Goal: Task Accomplishment & Management: Manage account settings

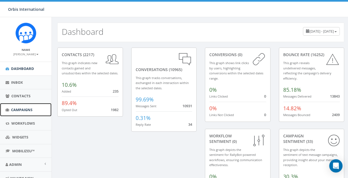
click at [24, 107] on span "Campaigns" at bounding box center [21, 109] width 21 height 5
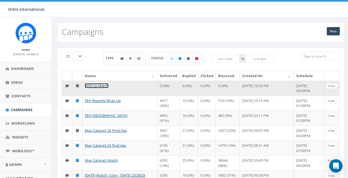
click at [99, 84] on link "WSD 2x Match" at bounding box center [97, 85] width 24 height 5
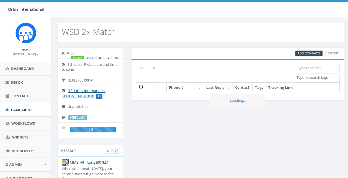
select select
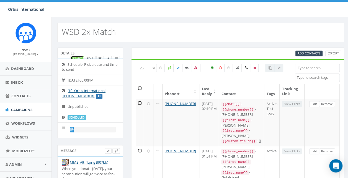
click at [78, 57] on link "Start" at bounding box center [77, 59] width 13 height 6
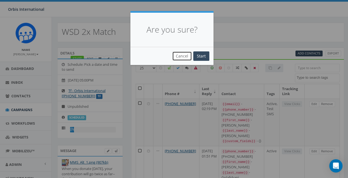
click at [182, 54] on button "Cancel" at bounding box center [182, 56] width 20 height 9
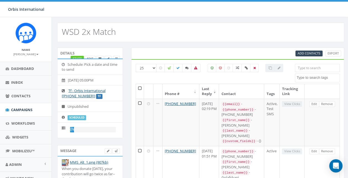
click at [150, 11] on div "Orbis International Orbis International Profile Sign Out 0.00 % of Available Am…" at bounding box center [174, 8] width 348 height 17
